Goal: Information Seeking & Learning: Find specific fact

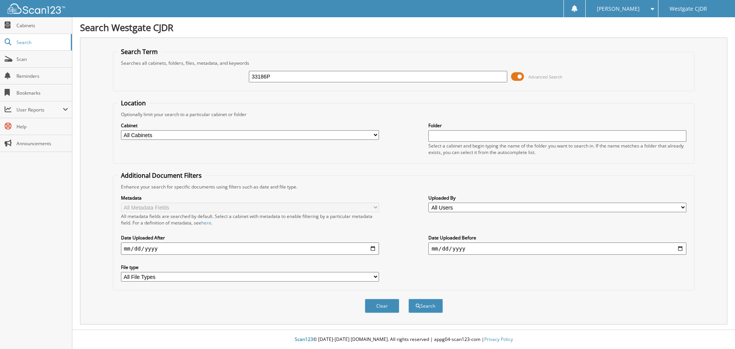
type input "33186P"
click at [408, 299] on button "Search" at bounding box center [425, 306] width 34 height 14
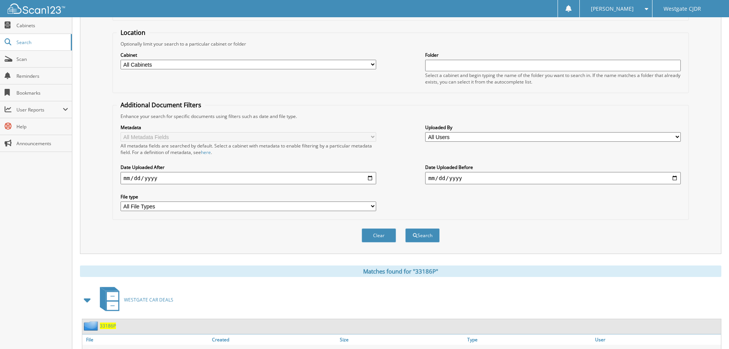
scroll to position [128, 0]
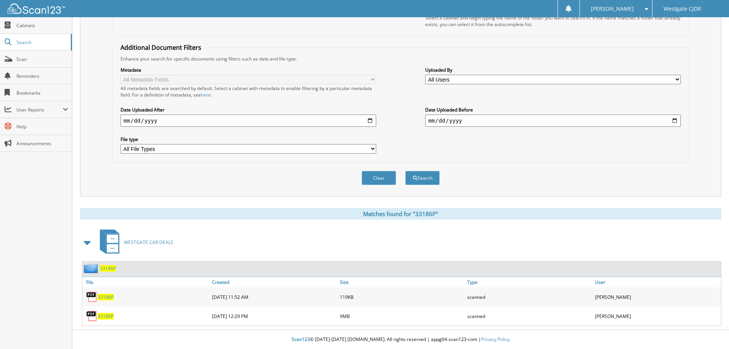
click at [108, 298] on span "33186P" at bounding box center [106, 297] width 16 height 7
click at [108, 314] on span "33186P" at bounding box center [106, 316] width 16 height 7
